Goal: Find specific page/section: Find specific page/section

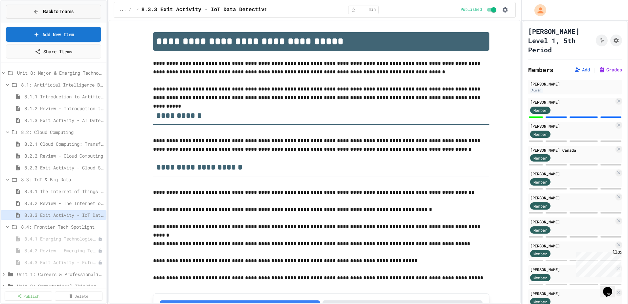
click at [68, 15] on button "Back to Teams" at bounding box center [53, 12] width 95 height 14
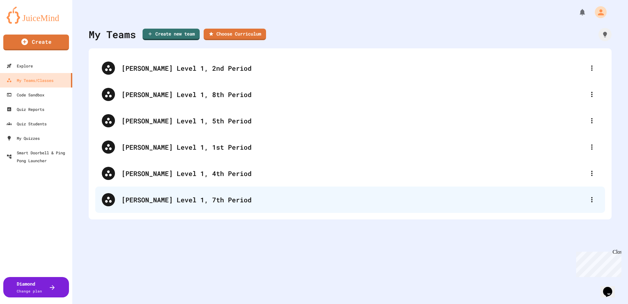
click at [189, 200] on div "[PERSON_NAME] Level 1, 7th Period" at bounding box center [354, 200] width 464 height 10
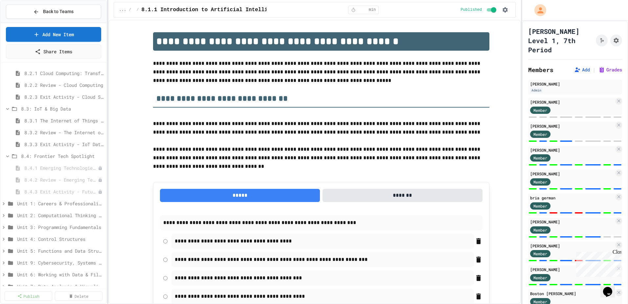
scroll to position [81, 0]
click at [63, 191] on span "Unit 1: Careers & Professionalism" at bounding box center [57, 193] width 80 height 7
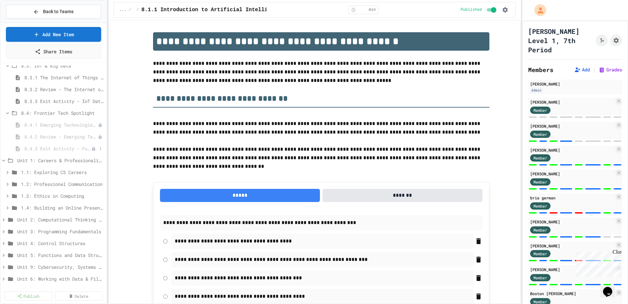
scroll to position [128, 0]
